Goal: Find specific page/section: Find specific page/section

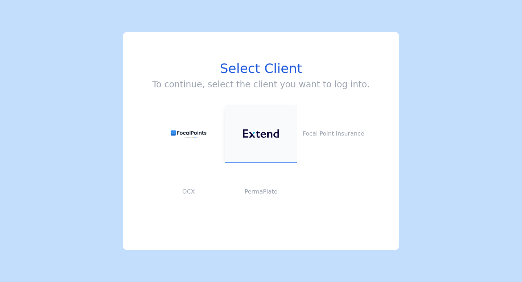
click at [264, 127] on button at bounding box center [261, 134] width 73 height 58
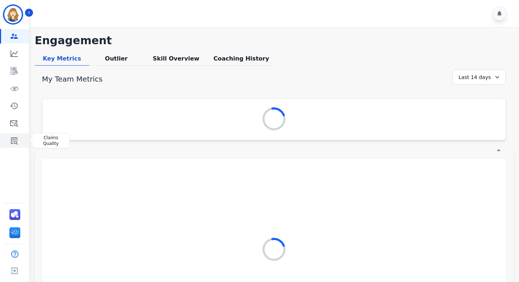
click at [9, 145] on link "Sidebar" at bounding box center [15, 140] width 28 height 15
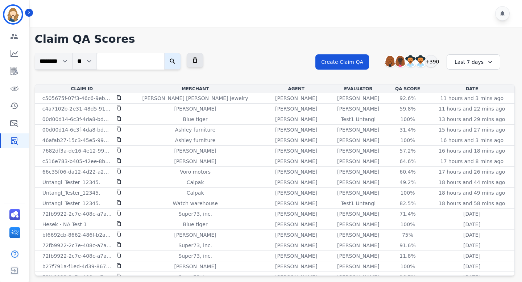
click at [464, 62] on div "Last 7 days" at bounding box center [474, 61] width 54 height 15
click at [470, 117] on li "Last 14 days" at bounding box center [478, 114] width 36 height 7
click at [199, 60] on icon at bounding box center [194, 60] width 7 height 7
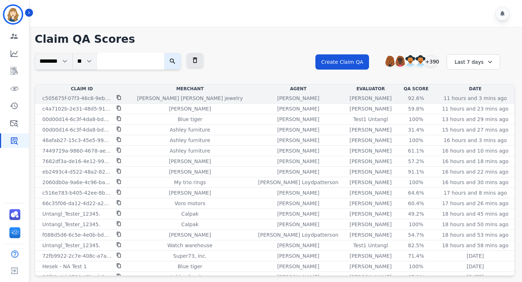
click at [119, 99] on icon at bounding box center [118, 97] width 5 height 5
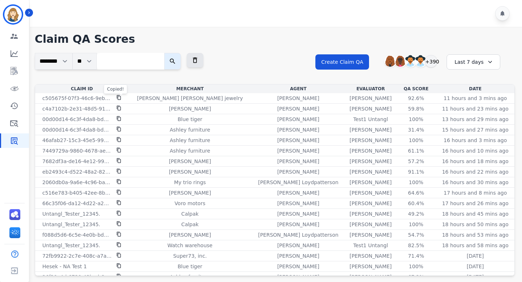
click at [119, 67] on input "search" at bounding box center [130, 61] width 67 height 17
paste input "**********"
type input "**********"
click at [182, 63] on icon "submit" at bounding box center [178, 61] width 7 height 7
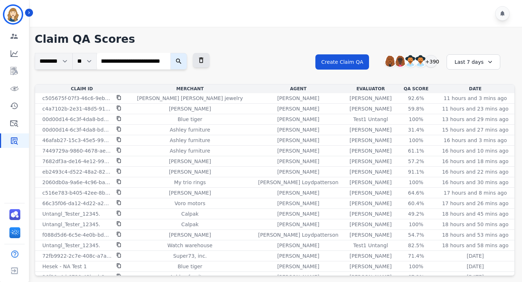
scroll to position [0, 0]
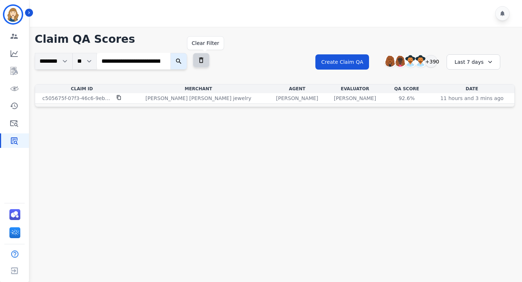
click at [203, 59] on icon at bounding box center [201, 60] width 4 height 5
